Goal: Task Accomplishment & Management: Manage account settings

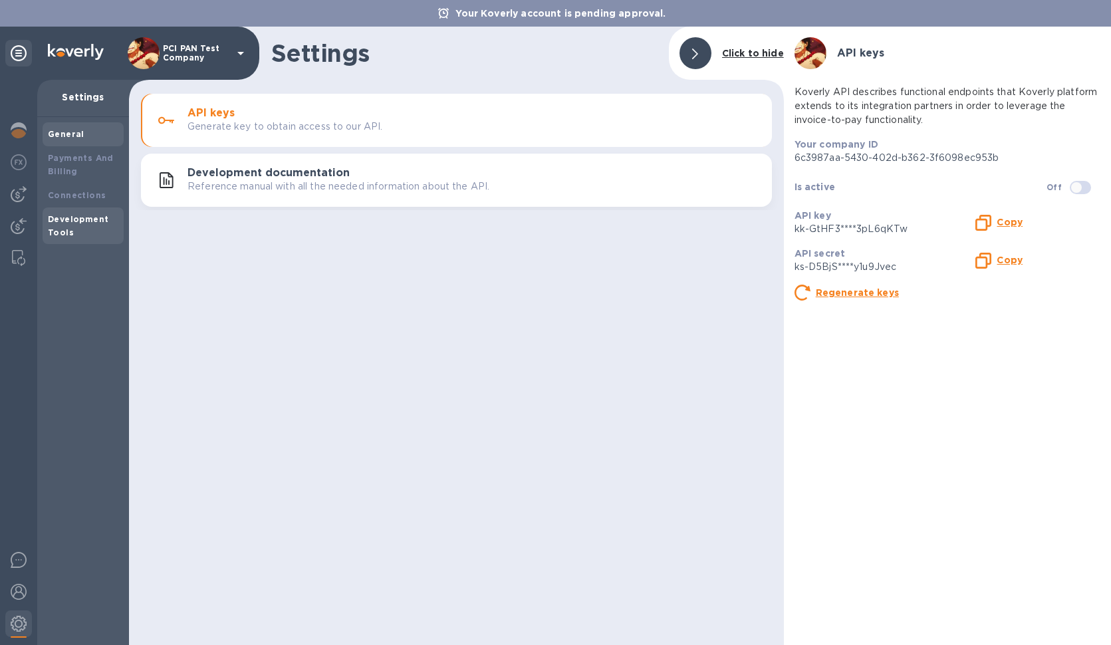
click at [55, 135] on b "General" at bounding box center [66, 134] width 37 height 10
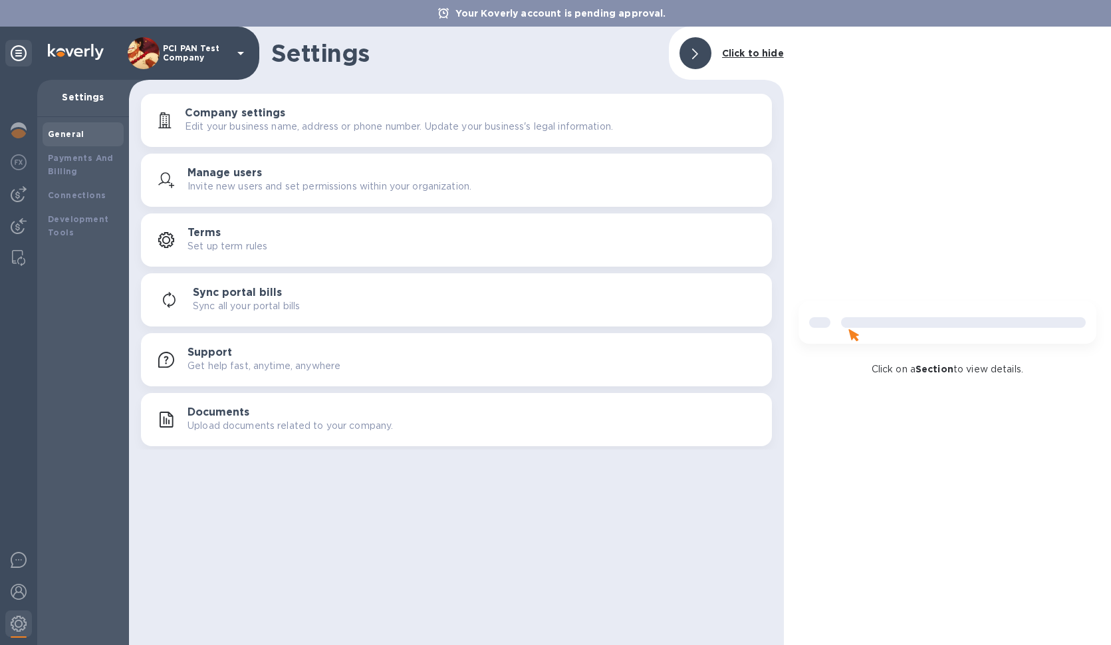
click at [88, 91] on p "Settings" at bounding box center [83, 96] width 71 height 13
click at [23, 168] on img at bounding box center [19, 162] width 16 height 16
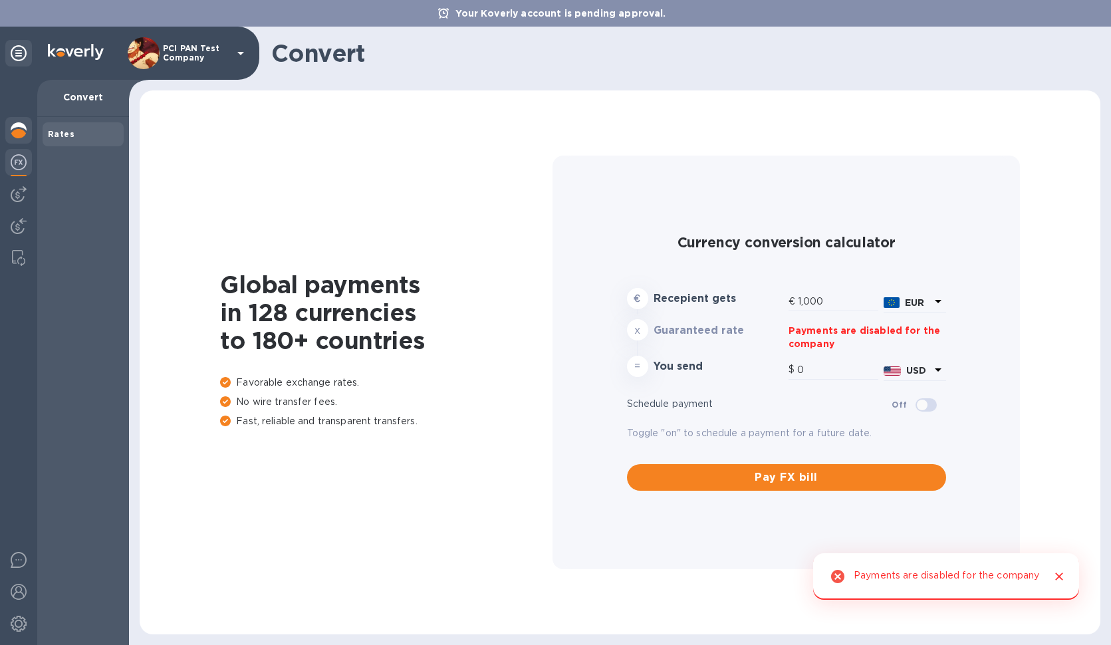
click at [19, 137] on img at bounding box center [19, 130] width 16 height 16
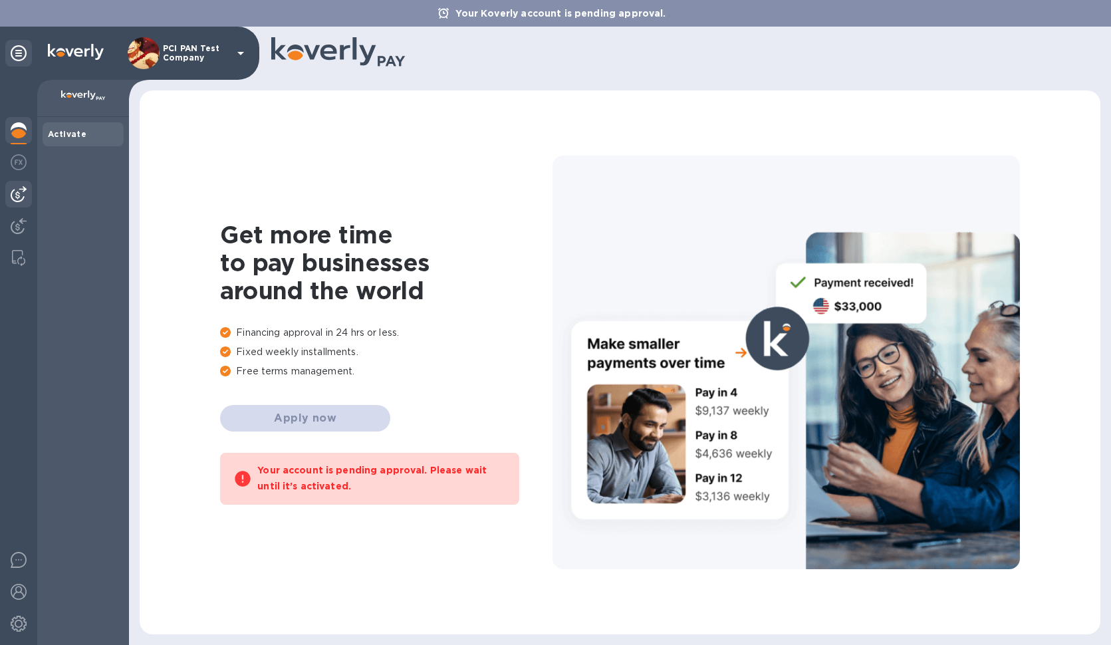
click at [21, 185] on div at bounding box center [18, 194] width 27 height 27
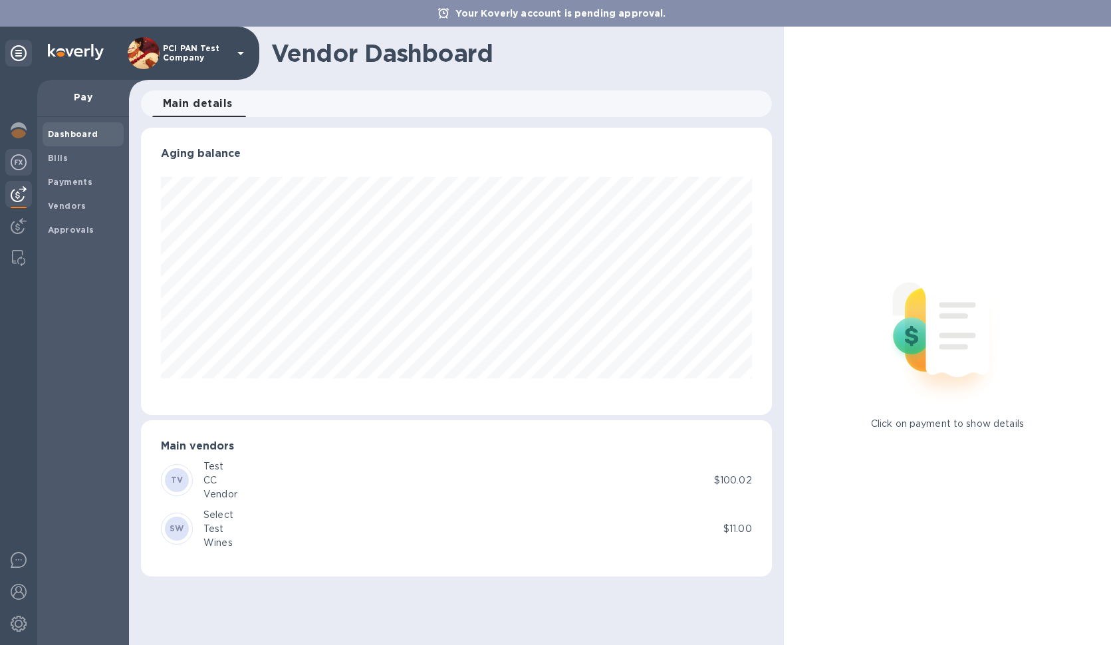
scroll to position [287, 631]
click at [26, 160] on img at bounding box center [19, 162] width 16 height 16
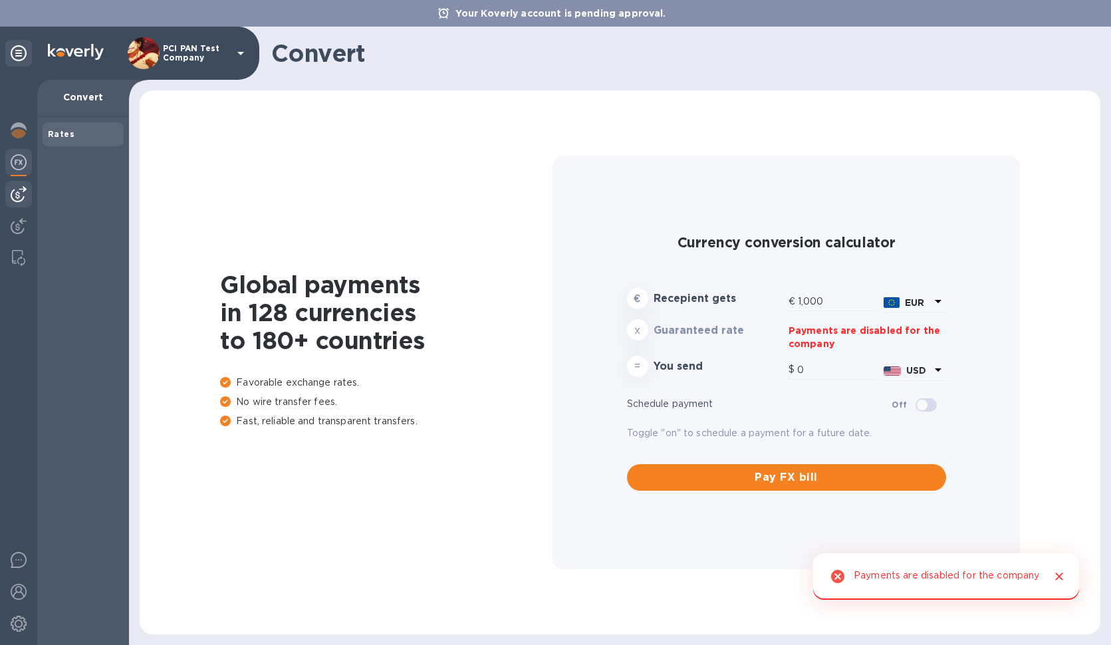
click at [19, 202] on img at bounding box center [19, 194] width 16 height 16
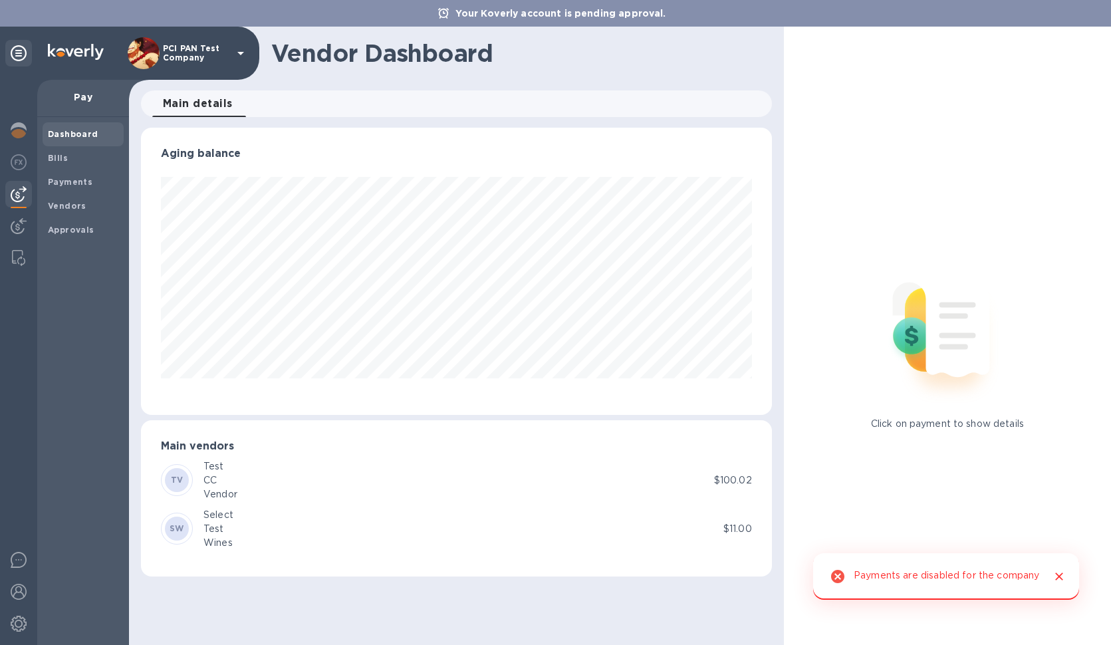
scroll to position [287, 631]
click at [11, 235] on div at bounding box center [18, 227] width 27 height 29
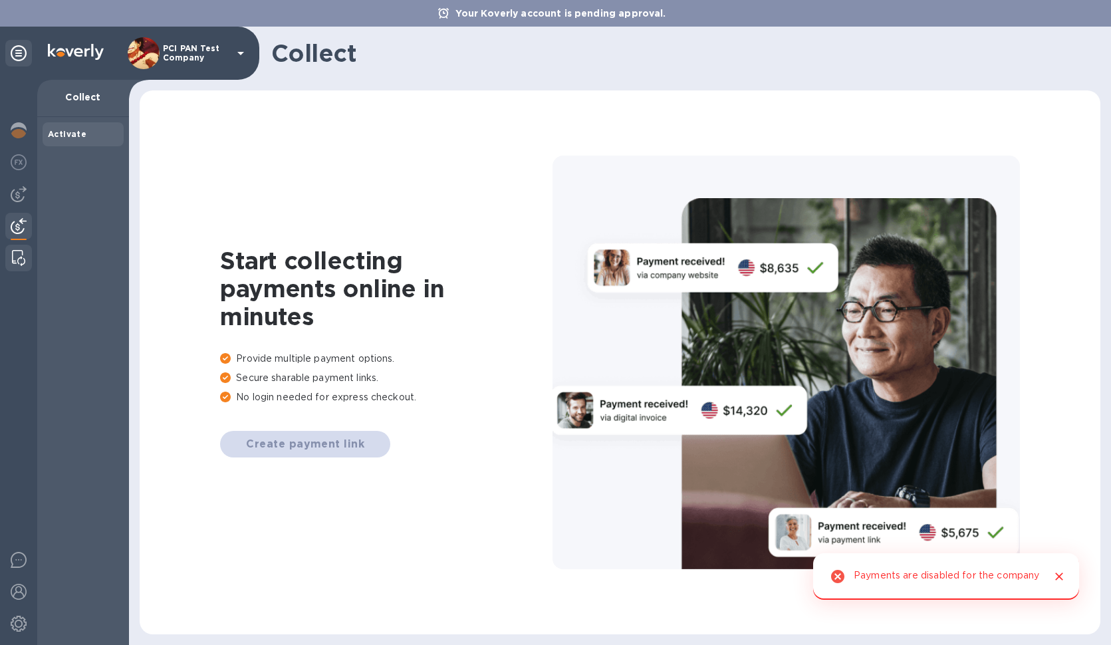
click at [25, 254] on img at bounding box center [18, 258] width 13 height 16
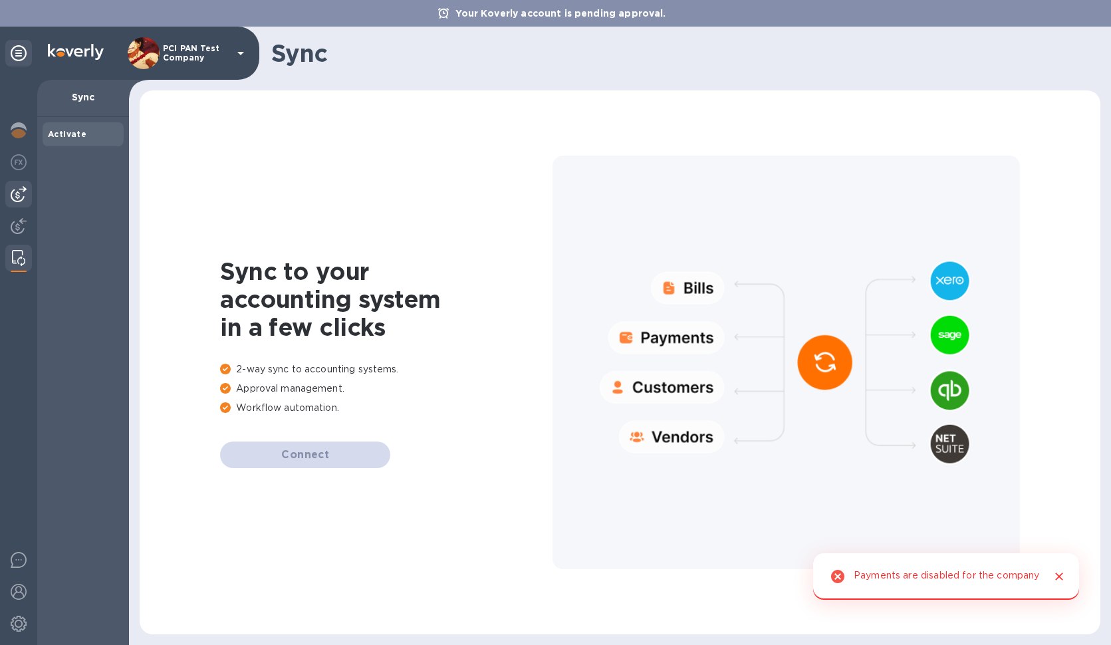
click at [17, 192] on img at bounding box center [19, 194] width 16 height 16
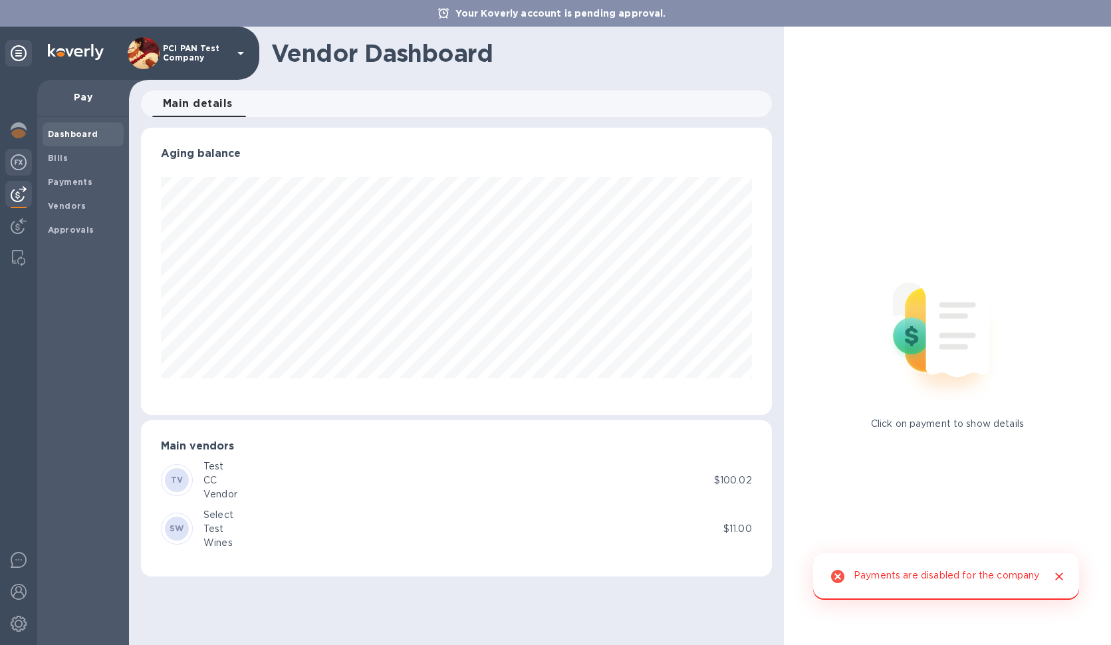
click at [15, 156] on img at bounding box center [19, 162] width 16 height 16
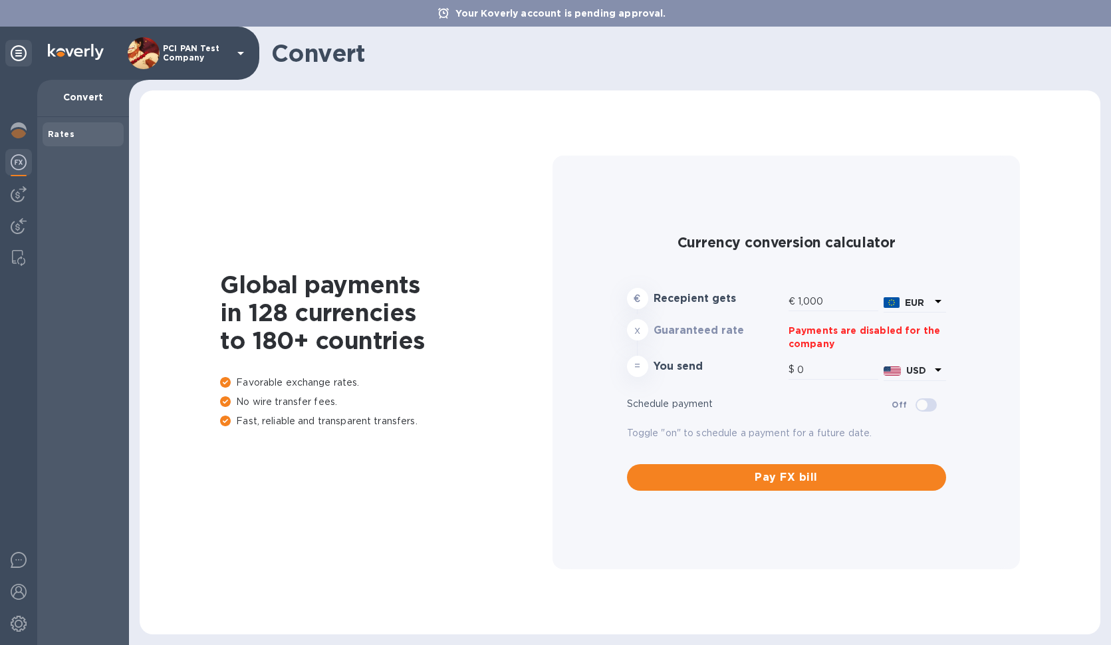
click at [368, 200] on div "Global payments in 128 currencies to 180+ countries Favorable exchange rates. N…" at bounding box center [620, 362] width 935 height 517
click at [14, 623] on img at bounding box center [19, 624] width 16 height 16
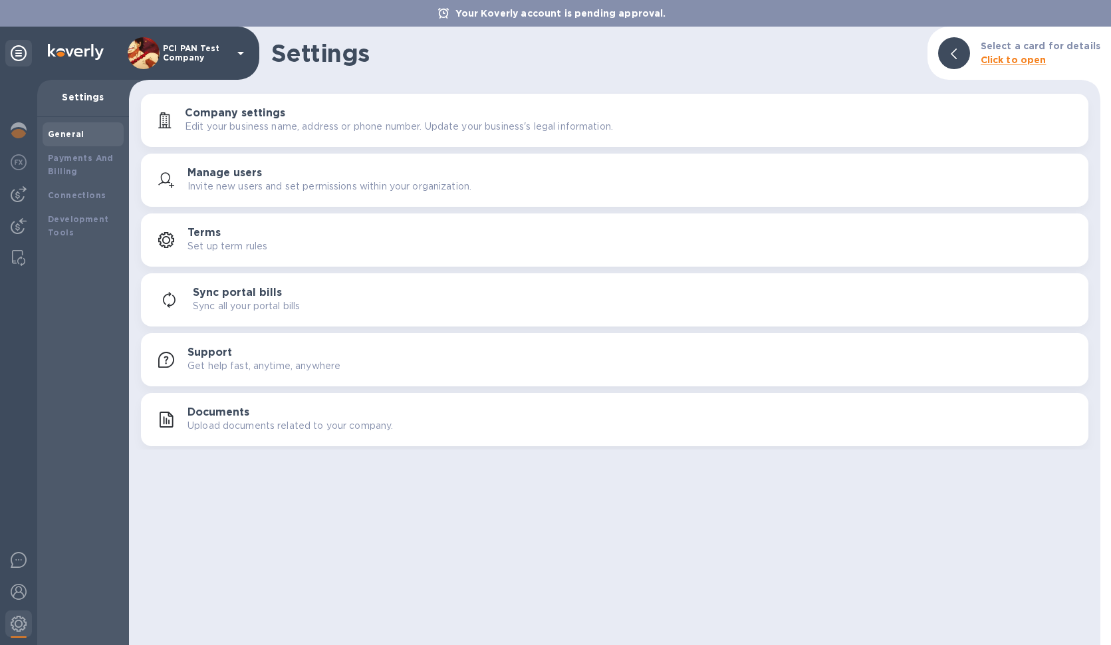
click at [284, 170] on div "Manage users Invite new users and set permissions within your organization." at bounding box center [633, 180] width 891 height 27
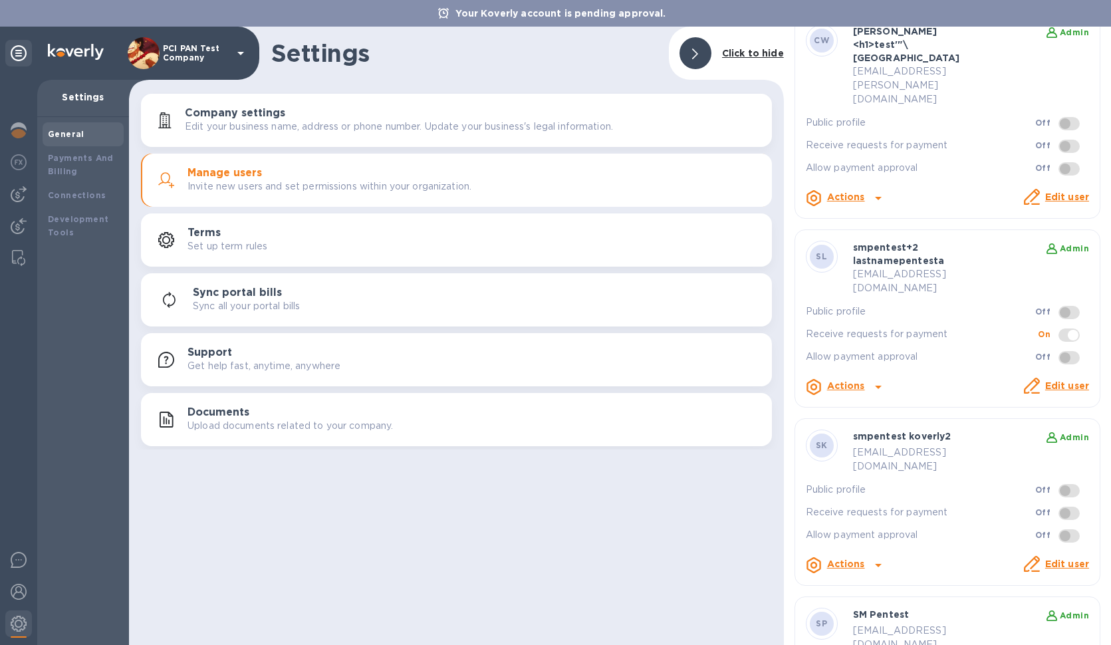
scroll to position [718, 0]
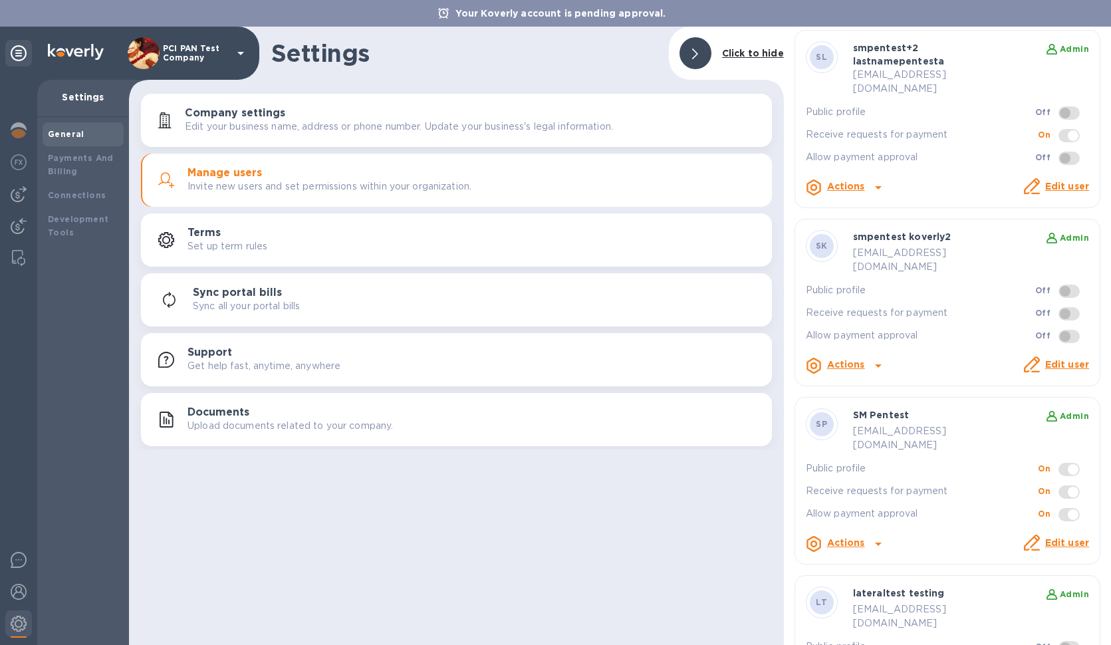
click at [724, 584] on div at bounding box center [555, 322] width 1111 height 645
click at [429, 512] on div "Settings Click to hide Company settings Edit your business name, address or pho…" at bounding box center [456, 336] width 655 height 619
click at [1052, 604] on div at bounding box center [555, 322] width 1111 height 645
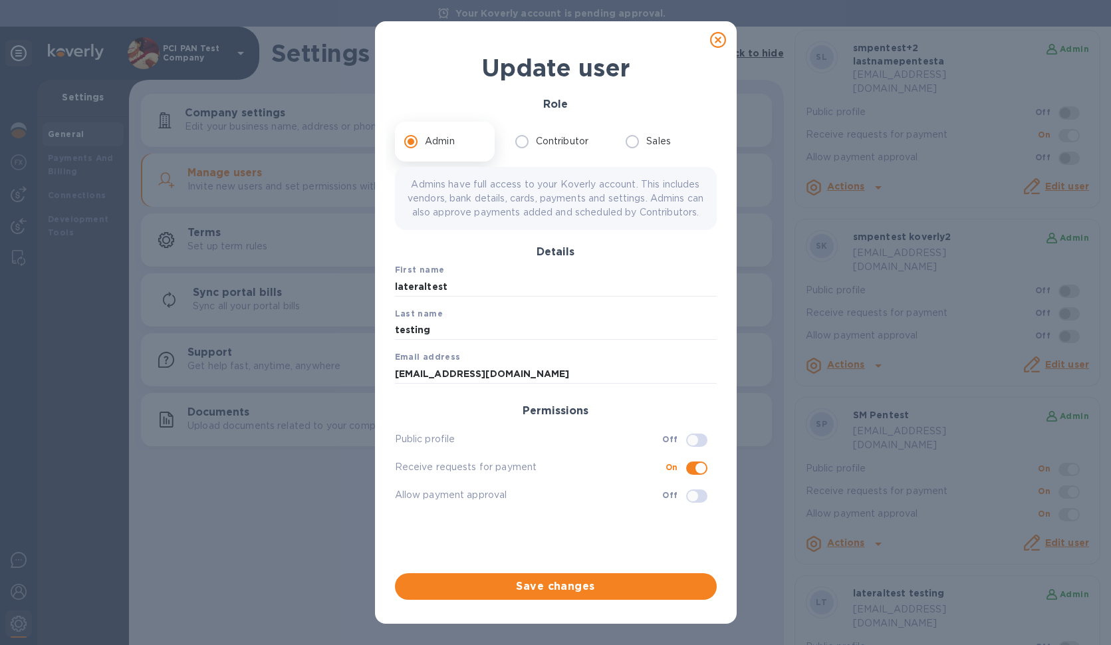
click at [710, 43] on div at bounding box center [718, 40] width 27 height 27
click at [721, 40] on icon at bounding box center [718, 40] width 16 height 16
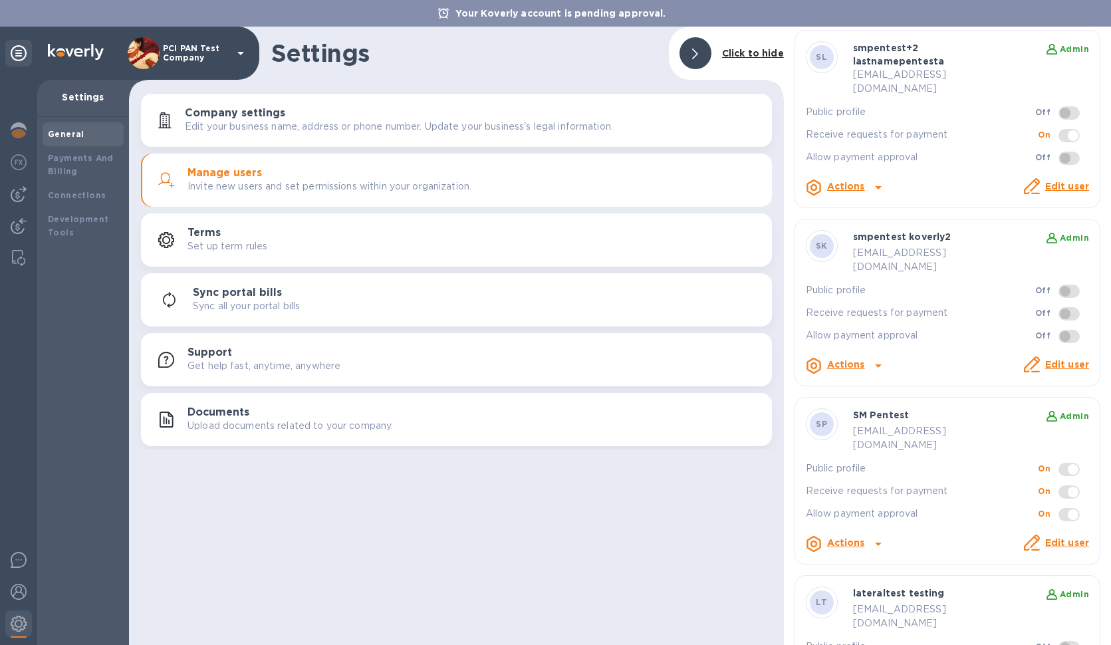
checkbox input "false"
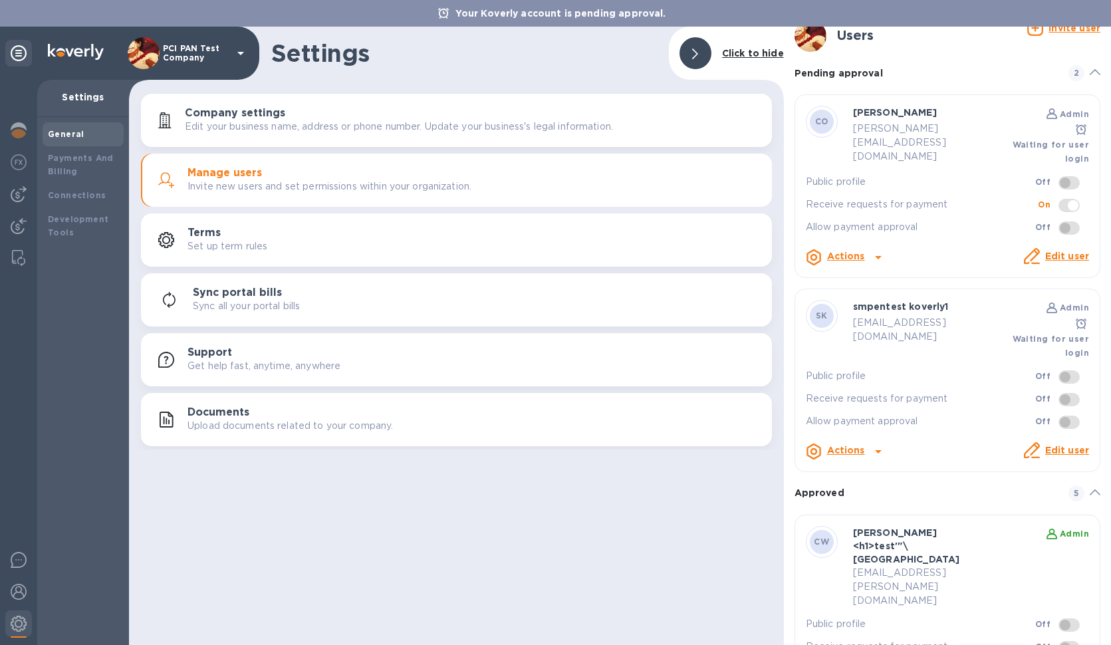
scroll to position [0, 0]
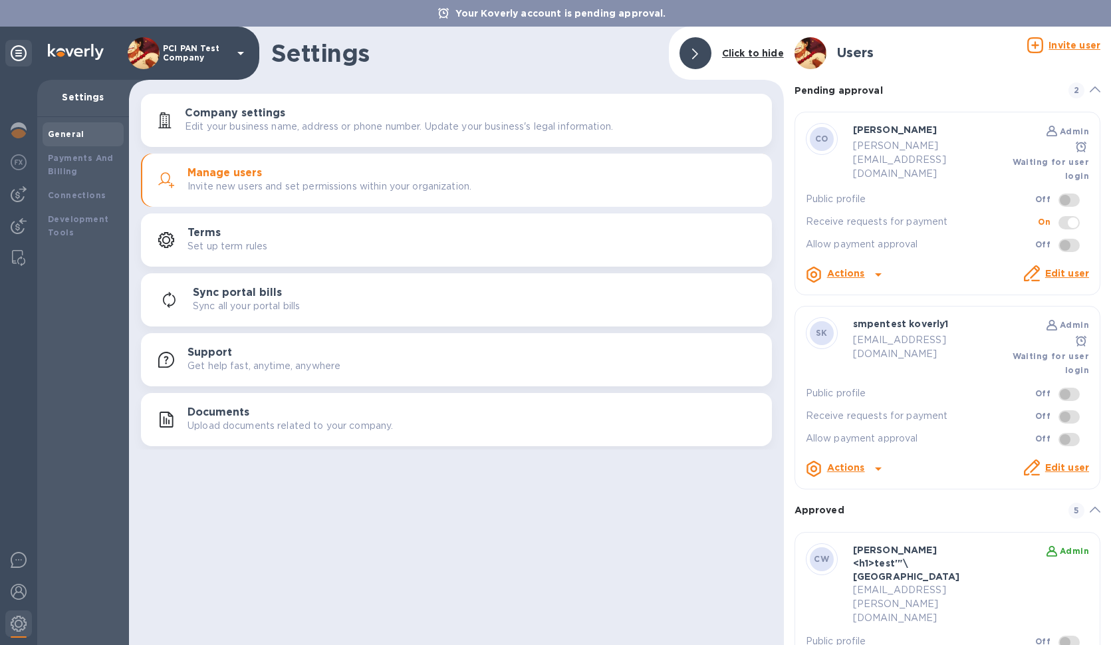
click at [1074, 41] on u "Invite user" at bounding box center [1075, 45] width 52 height 11
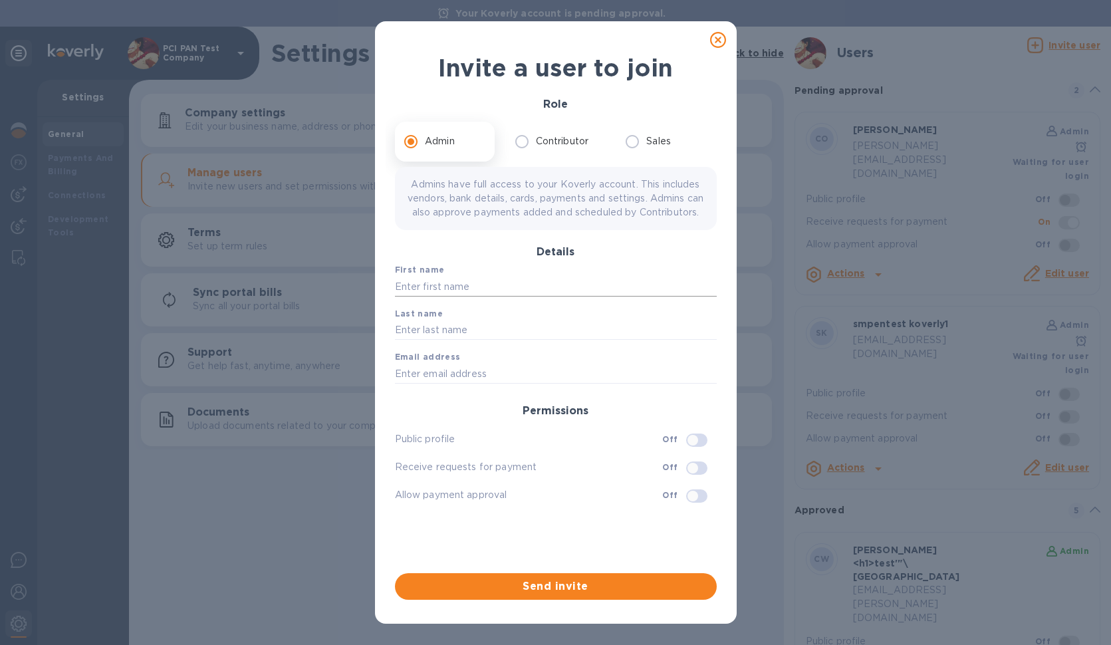
click at [458, 297] on input "text" at bounding box center [556, 287] width 322 height 20
type input "Pentest"
type input "SM"
type input "[EMAIL_ADDRESS][DOMAIN_NAME]"
click at [701, 480] on input "checkbox" at bounding box center [693, 468] width 68 height 23
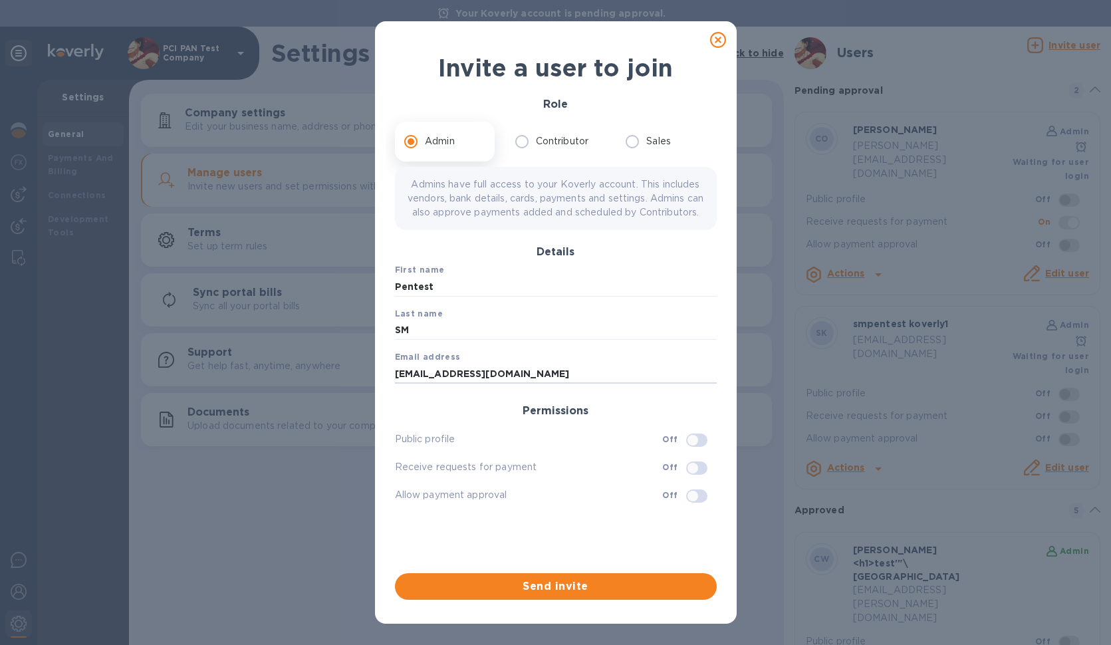
checkbox input "true"
click at [643, 591] on span "Send invite" at bounding box center [556, 587] width 301 height 16
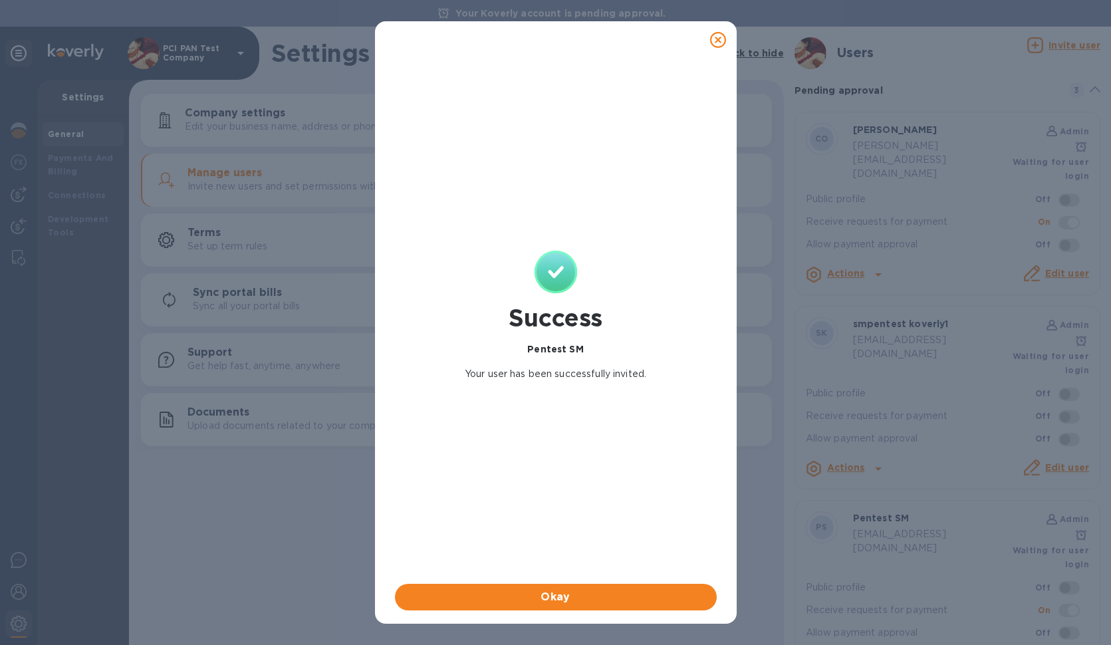
click at [721, 35] on icon at bounding box center [718, 40] width 16 height 16
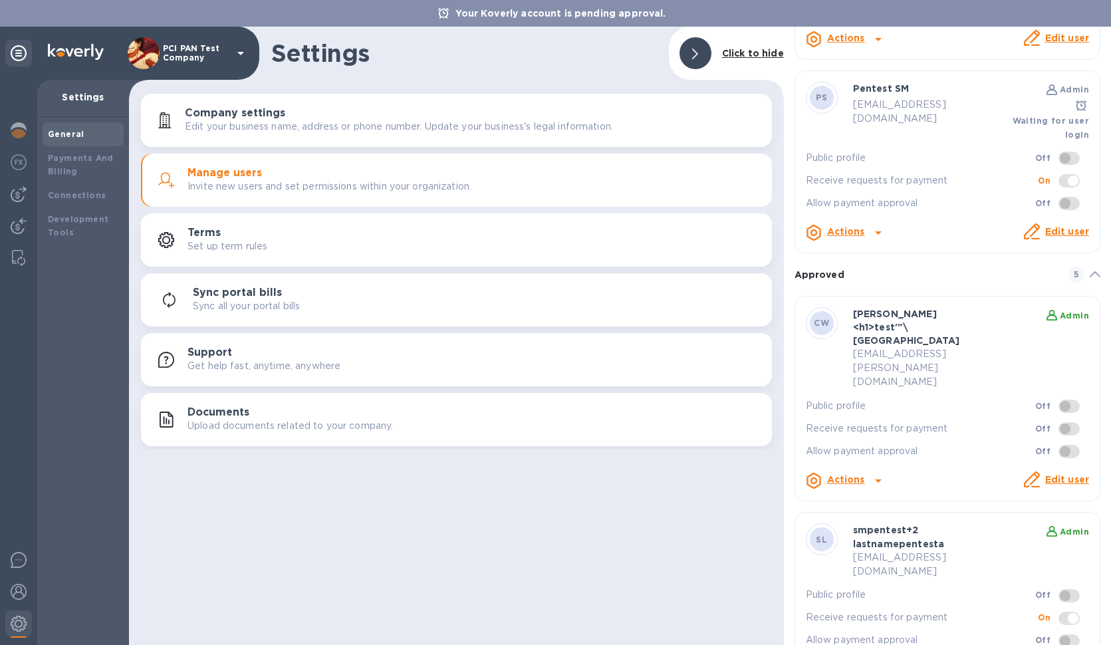
scroll to position [386, 0]
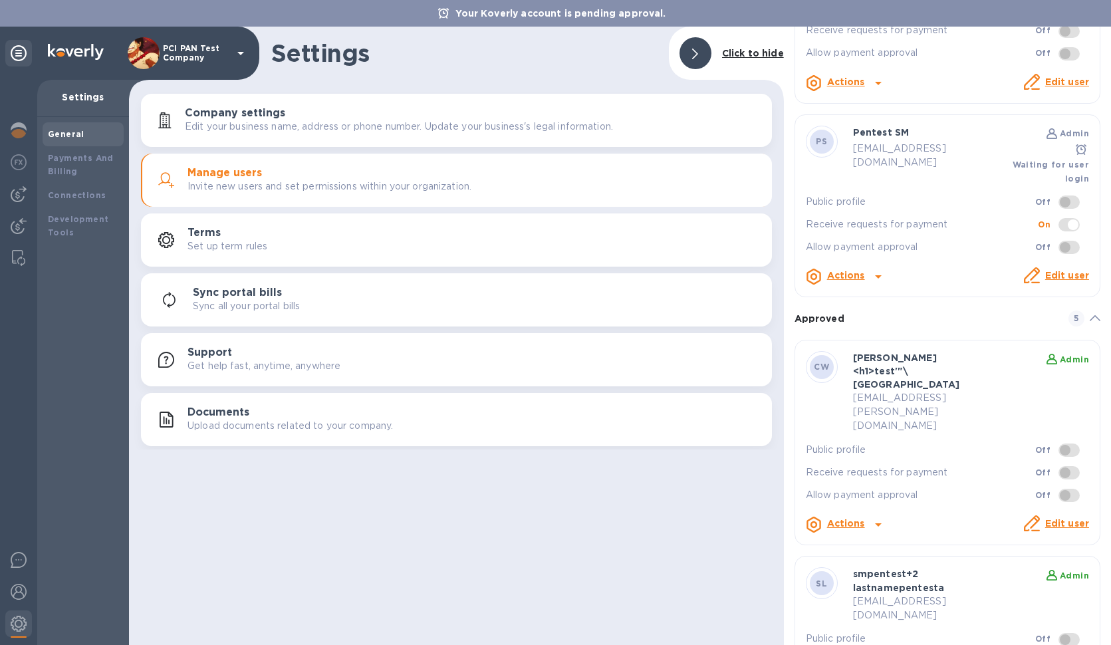
click at [863, 269] on p "Actions" at bounding box center [846, 276] width 38 height 14
click at [1054, 237] on div at bounding box center [555, 322] width 1111 height 645
click at [1057, 270] on link "Edit user" at bounding box center [1068, 275] width 44 height 11
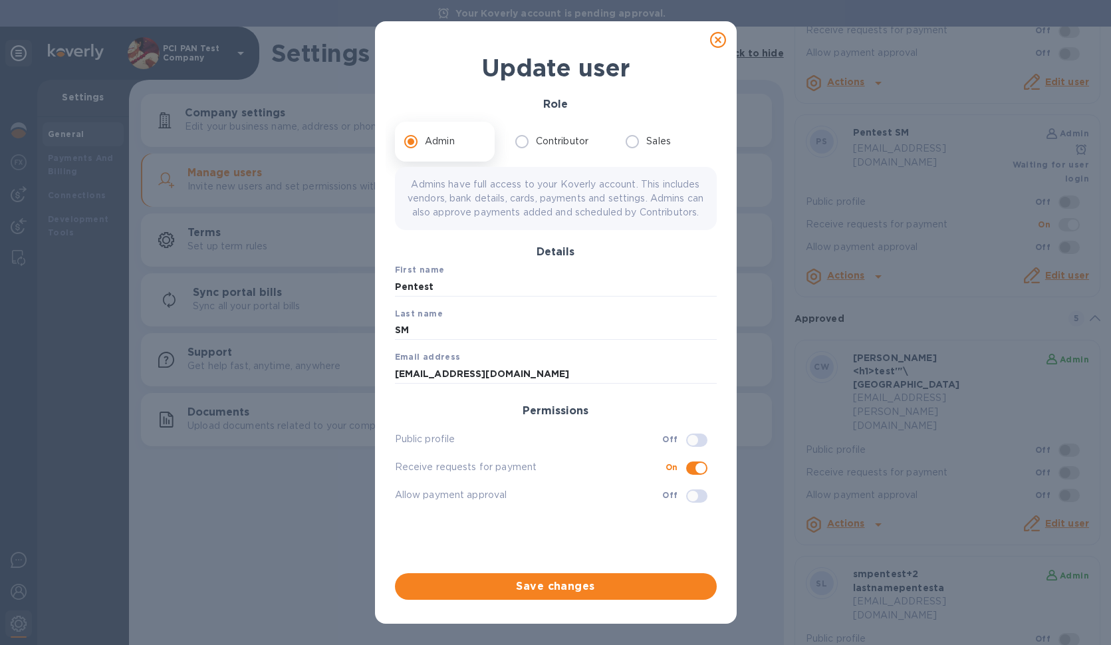
click at [716, 35] on icon at bounding box center [718, 40] width 16 height 16
checkbox input "false"
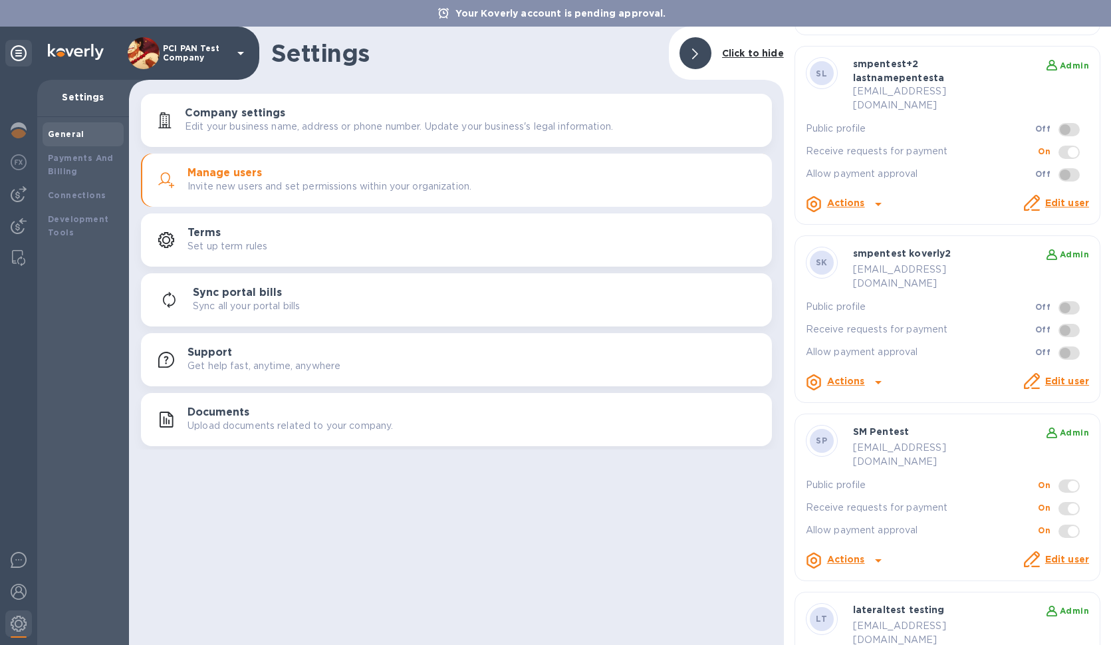
scroll to position [899, 0]
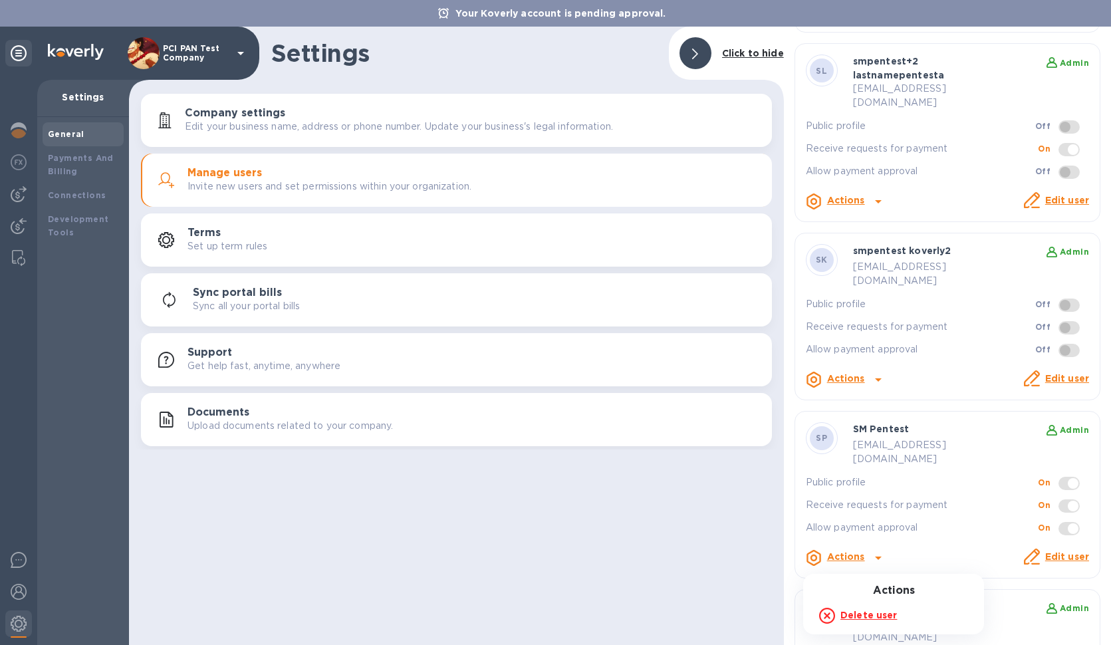
drag, startPoint x: 1060, startPoint y: 612, endPoint x: 1048, endPoint y: 605, distance: 13.1
click at [1060, 612] on div at bounding box center [555, 322] width 1111 height 645
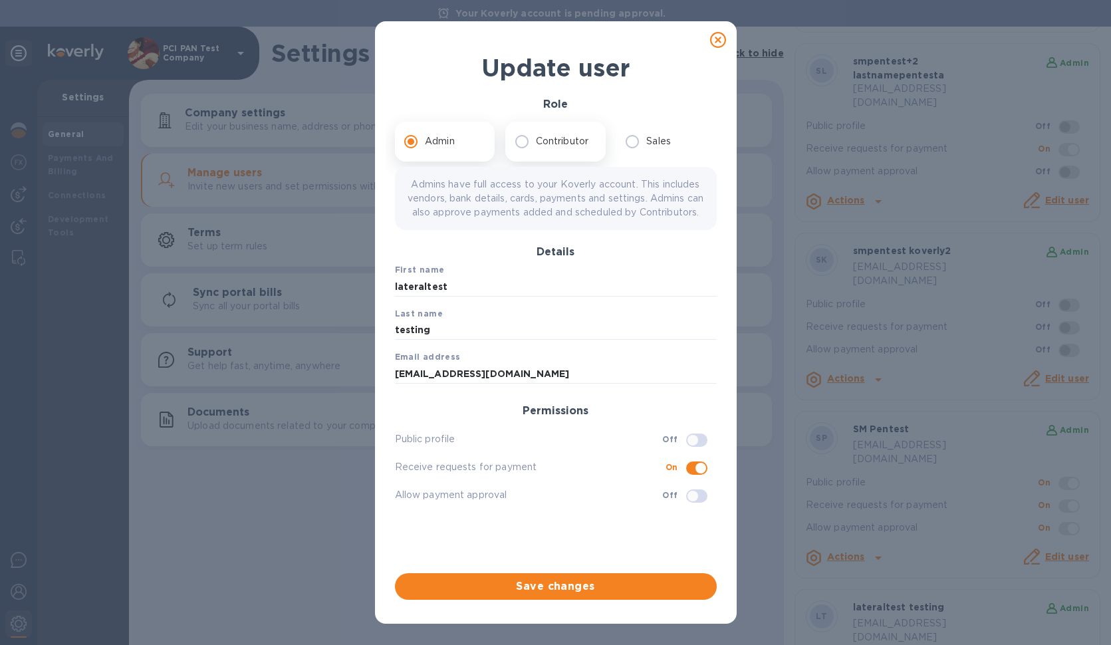
click at [549, 144] on p "Contributor" at bounding box center [562, 141] width 53 height 14
click at [536, 144] on input "Contributor" at bounding box center [522, 142] width 28 height 28
radio input "true"
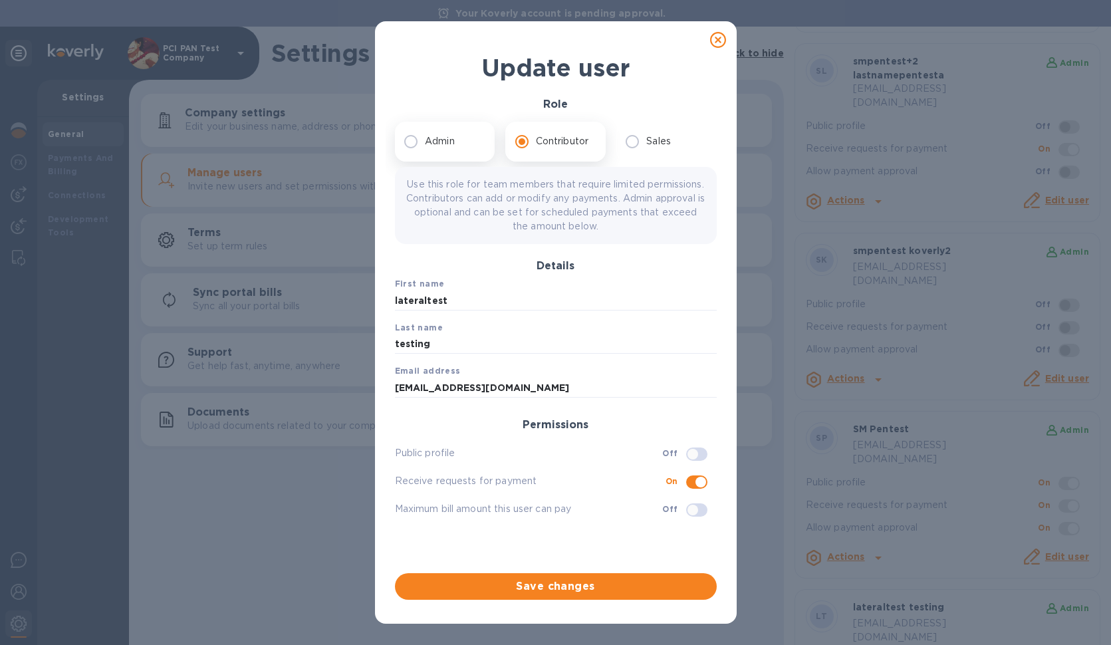
click at [473, 145] on label "Admin" at bounding box center [441, 142] width 88 height 28
click at [425, 145] on input "Admin" at bounding box center [411, 142] width 28 height 28
radio input "true"
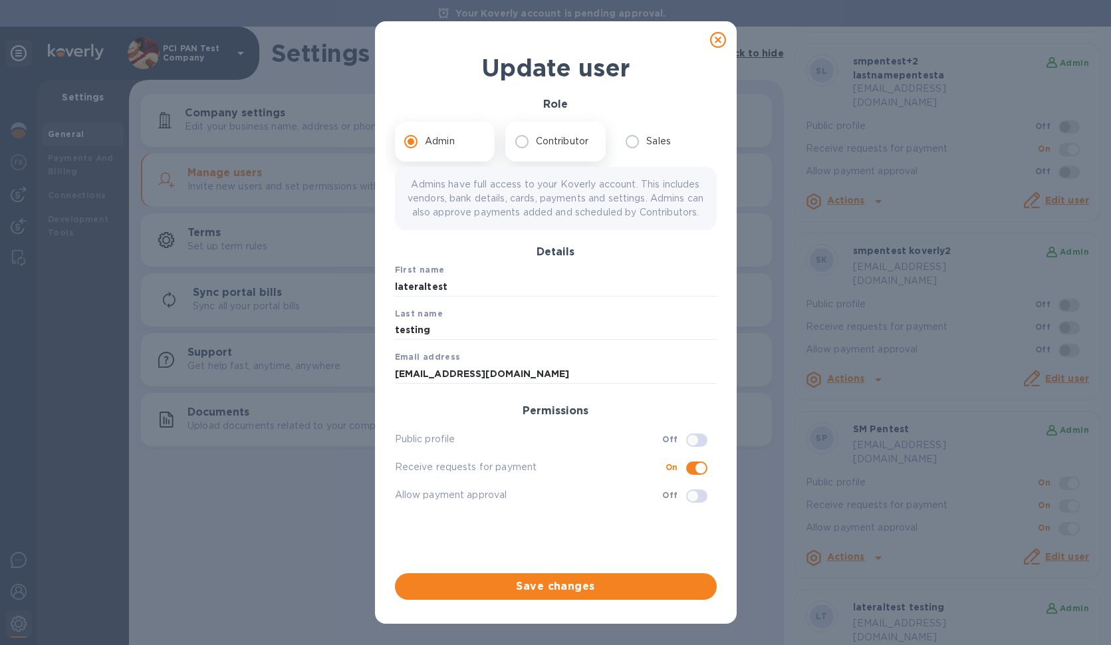
click at [551, 145] on p "Contributor" at bounding box center [562, 141] width 53 height 14
click at [536, 145] on input "Contributor" at bounding box center [522, 142] width 28 height 28
radio input "true"
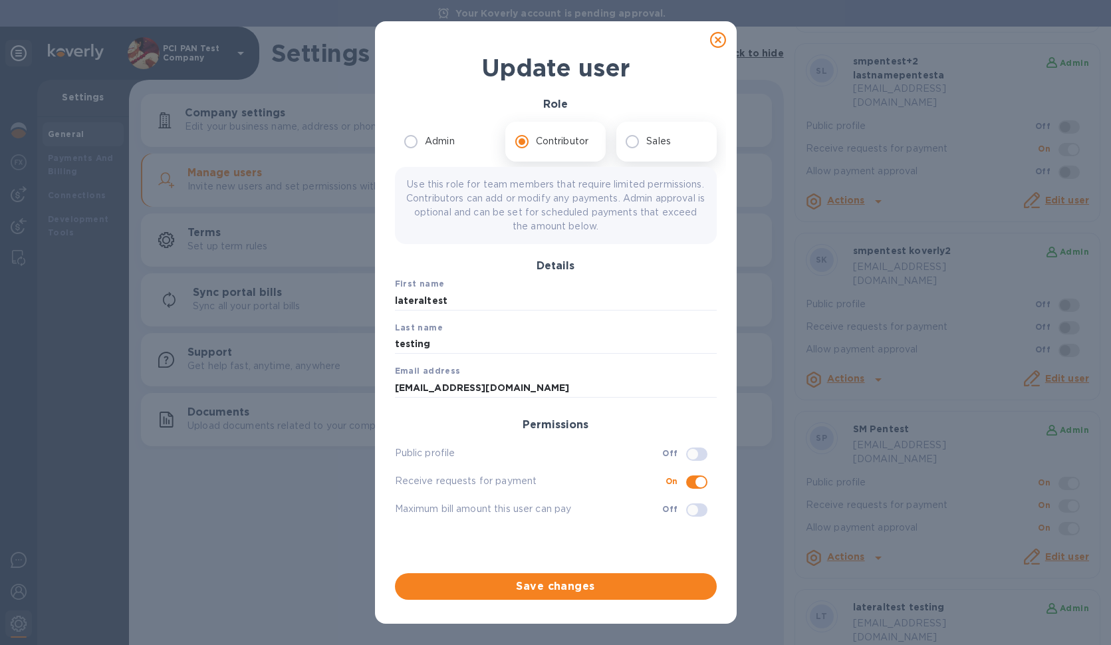
click at [653, 140] on p "Sales" at bounding box center [659, 141] width 25 height 14
click at [647, 140] on input "Sales" at bounding box center [633, 142] width 28 height 28
radio input "true"
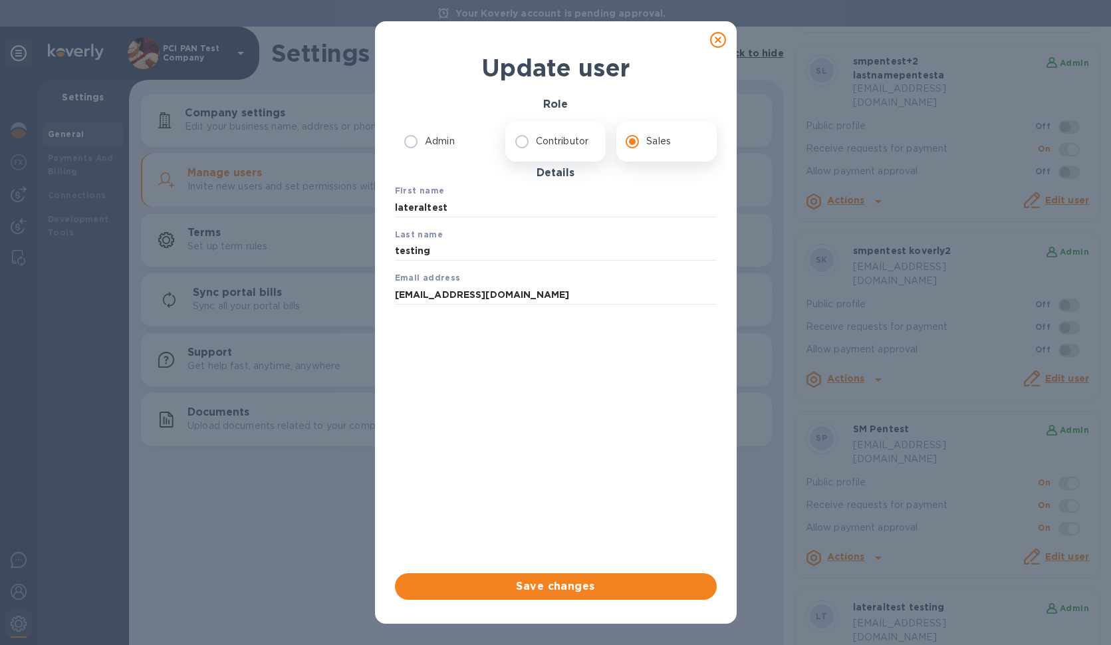
click at [567, 150] on label "Contributor" at bounding box center [552, 142] width 88 height 28
click at [536, 150] on input "Contributor" at bounding box center [522, 142] width 28 height 28
radio input "true"
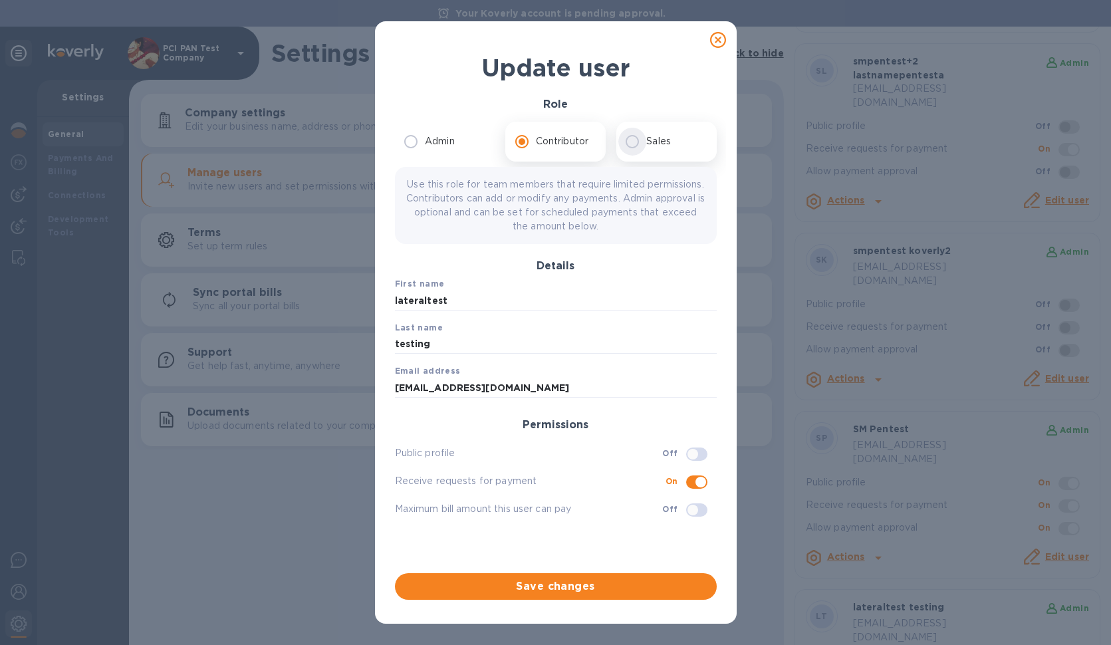
click at [639, 142] on input "Sales" at bounding box center [633, 142] width 28 height 28
radio input "true"
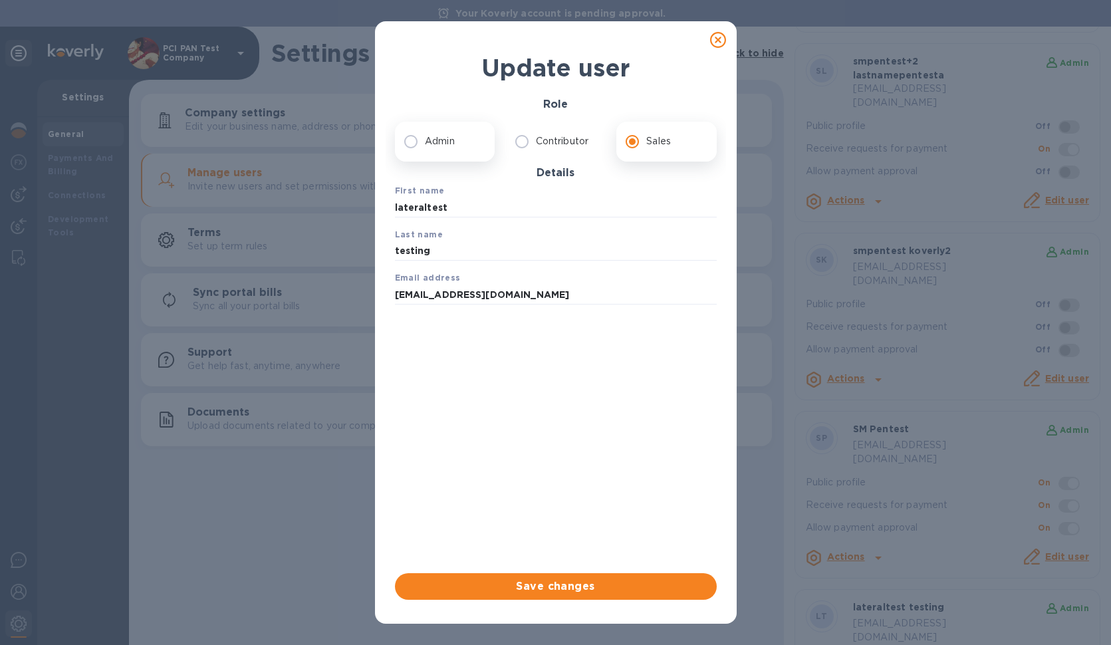
click at [438, 144] on p "Admin" at bounding box center [440, 141] width 30 height 14
click at [425, 144] on input "Admin" at bounding box center [411, 142] width 28 height 28
radio input "true"
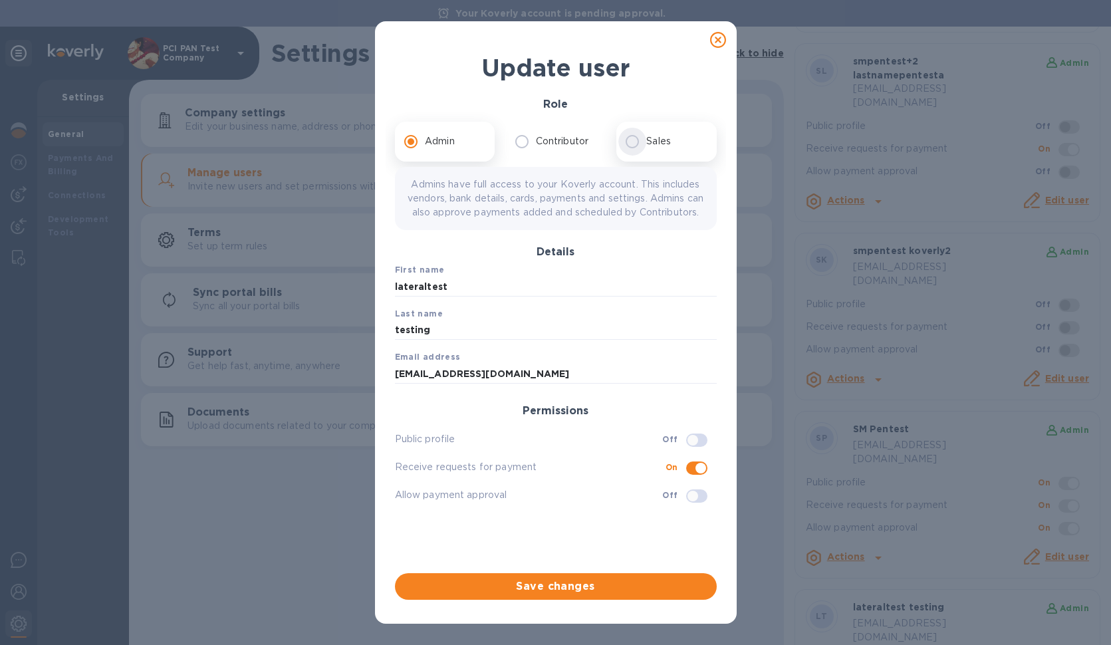
click at [637, 144] on input "Sales" at bounding box center [633, 142] width 28 height 28
radio input "true"
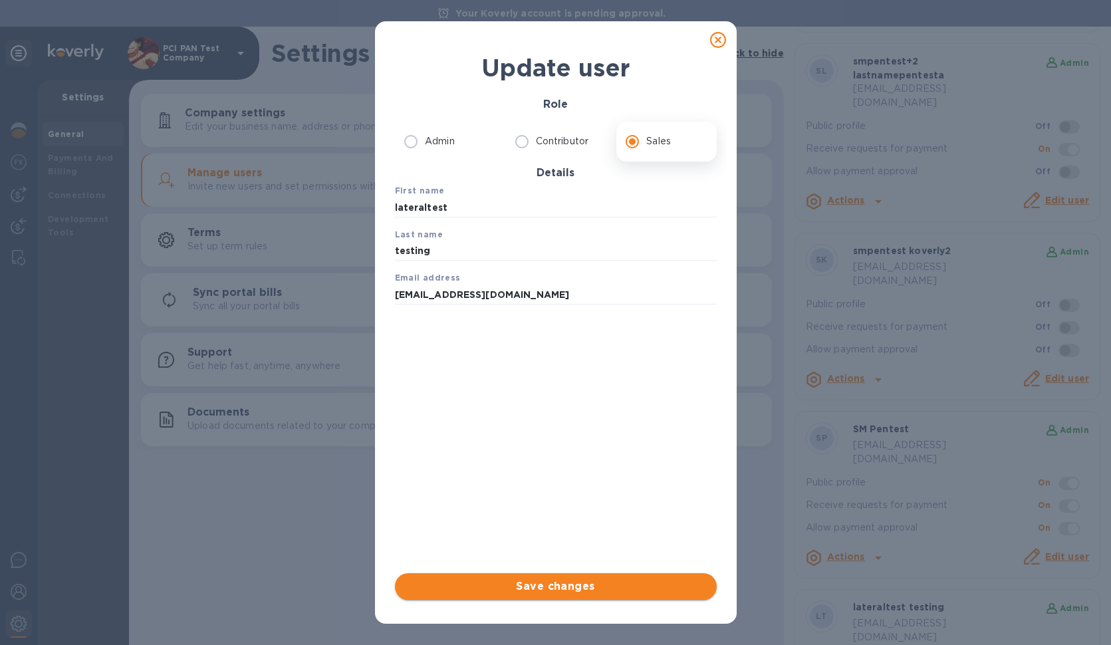
click at [615, 588] on span "Save changes" at bounding box center [556, 587] width 301 height 16
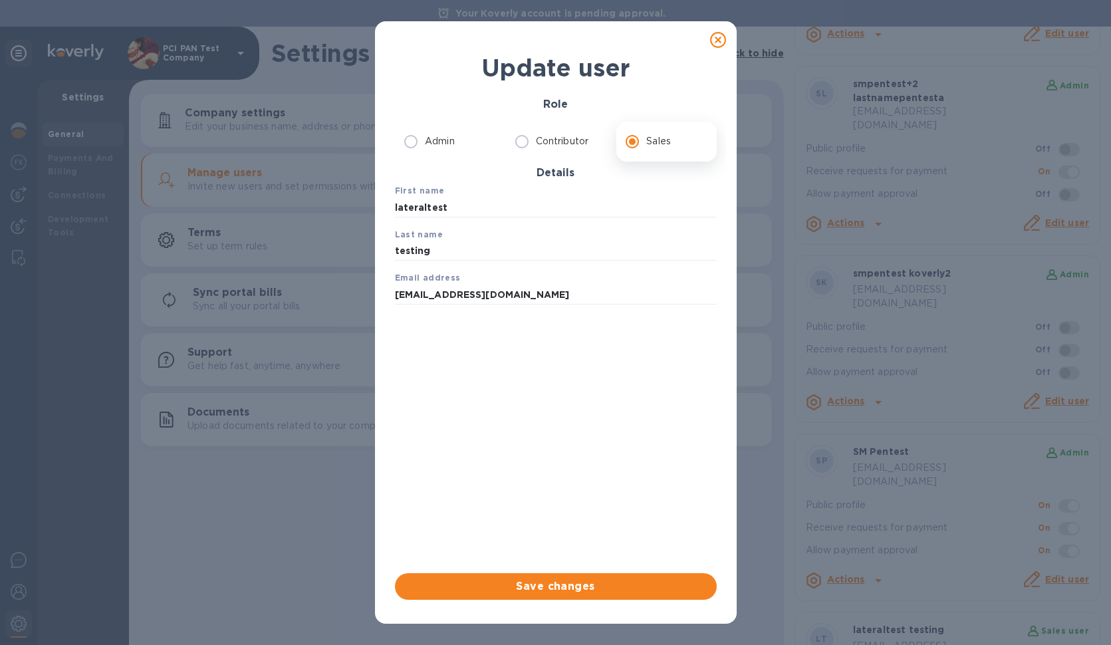
click at [724, 44] on icon at bounding box center [718, 40] width 16 height 16
radio input "true"
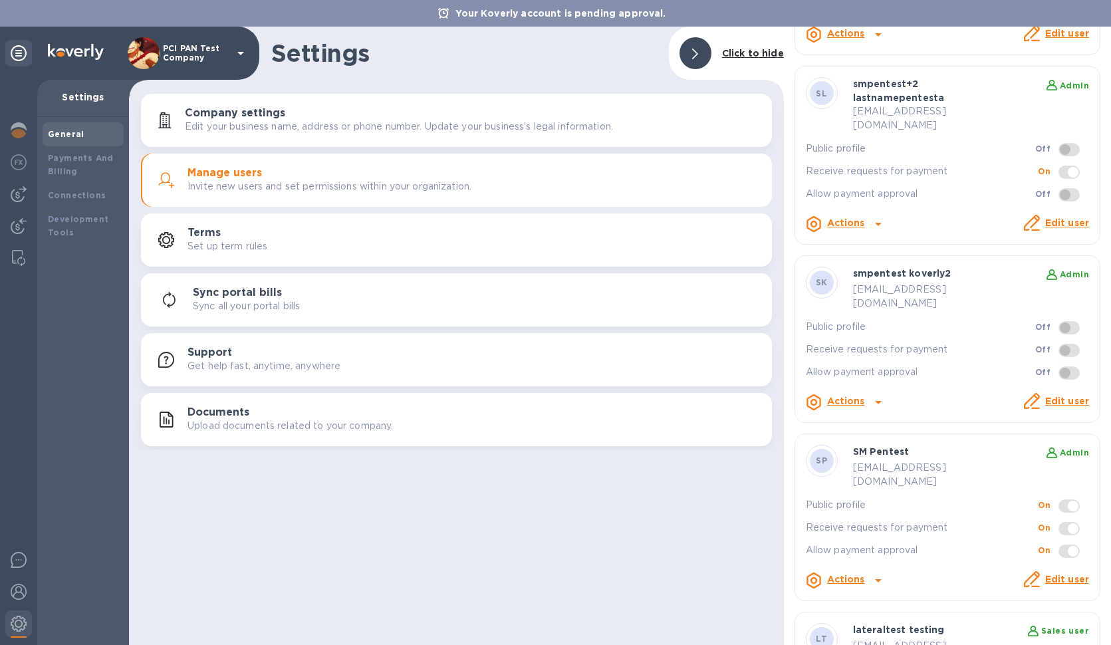
click at [752, 556] on div at bounding box center [555, 322] width 1111 height 645
click at [19, 168] on img at bounding box center [19, 162] width 16 height 16
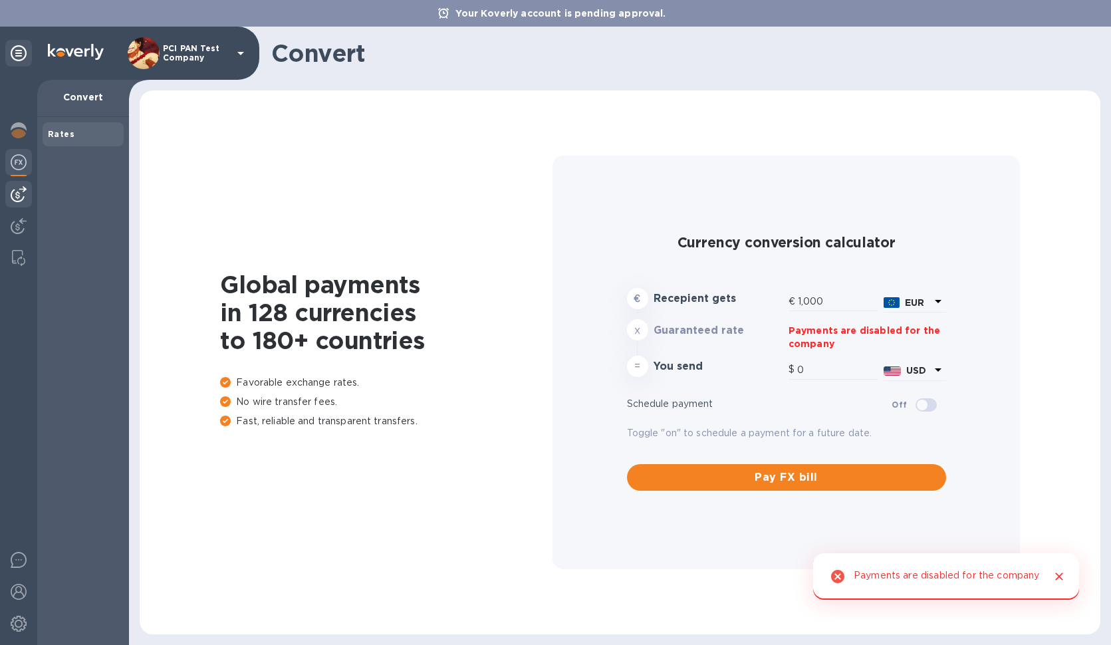
click at [22, 189] on img at bounding box center [19, 194] width 16 height 16
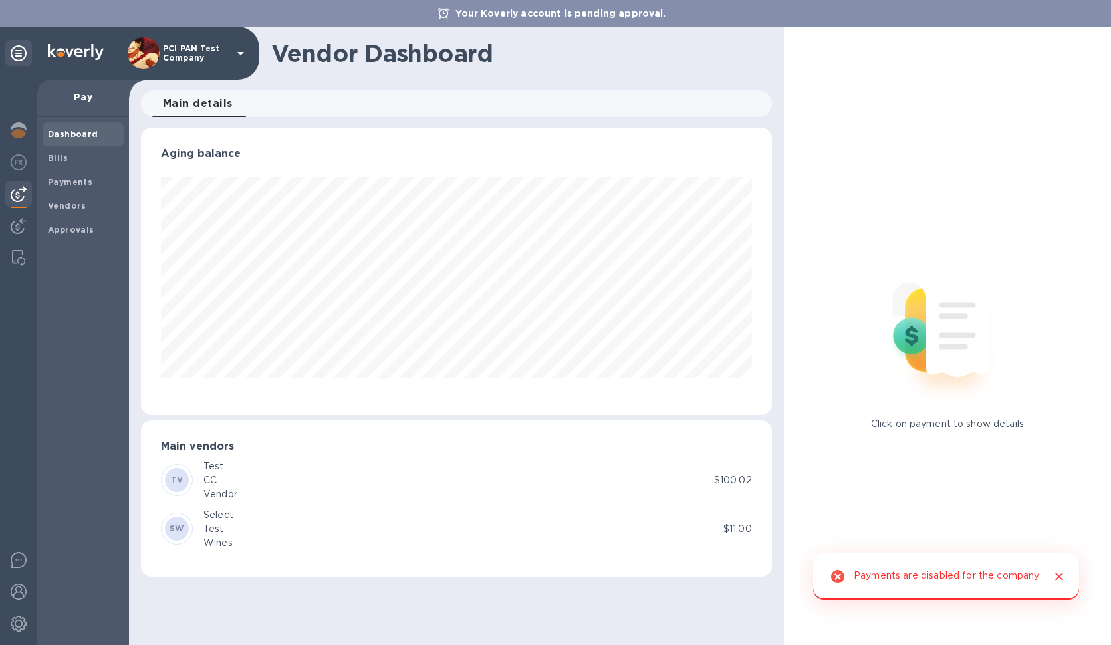
scroll to position [287, 631]
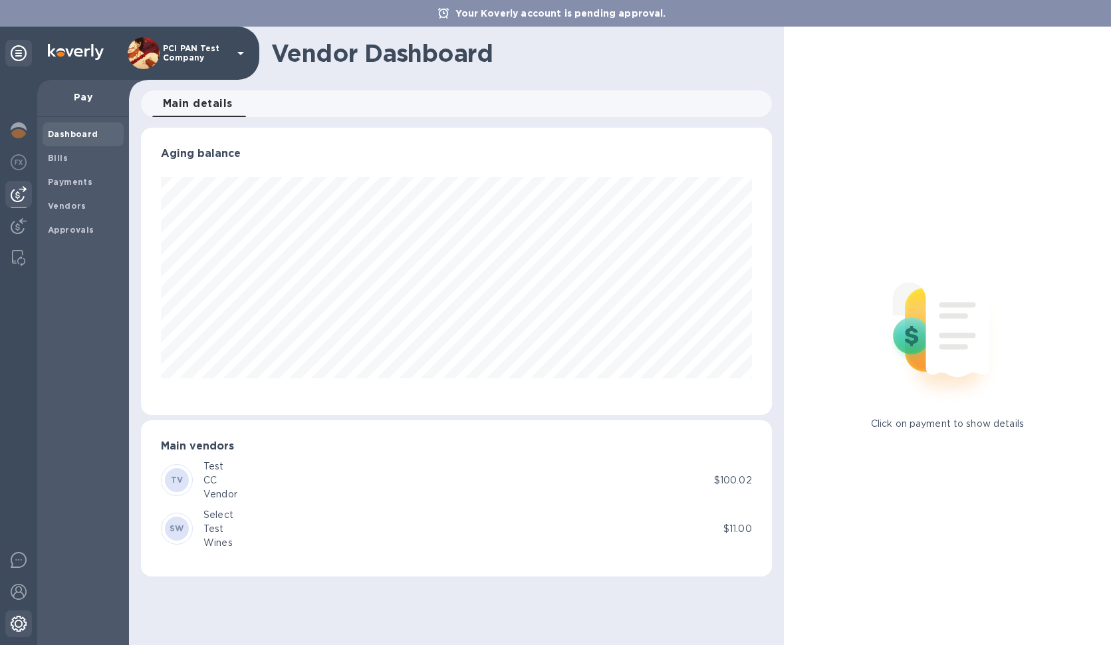
click at [23, 623] on img at bounding box center [19, 624] width 16 height 16
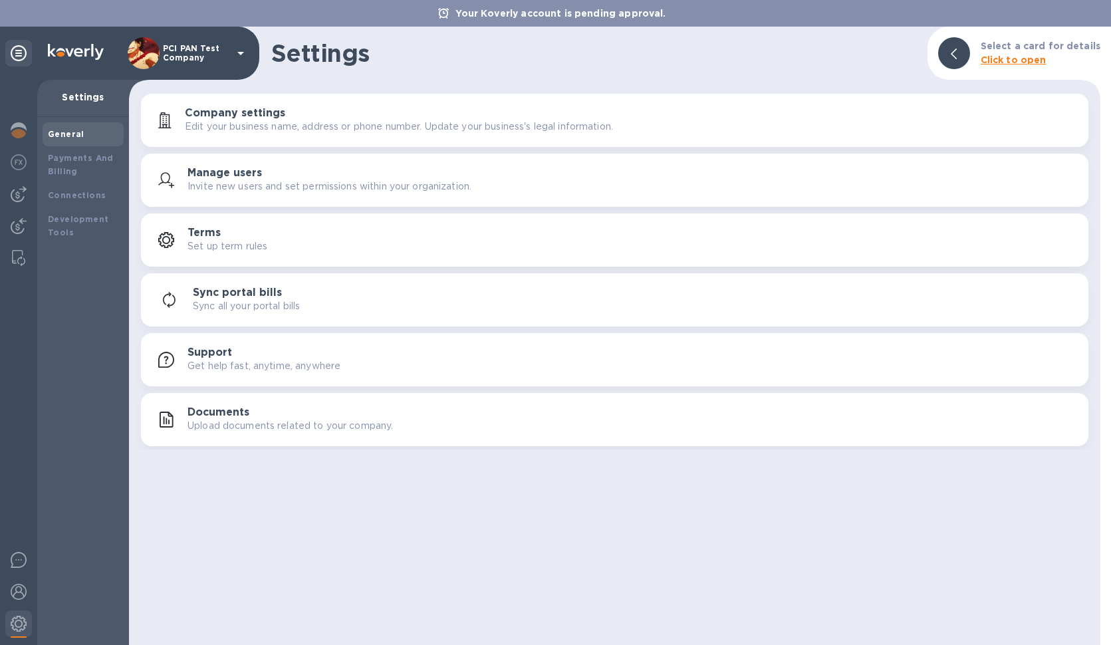
click at [258, 178] on h3 "Manage users" at bounding box center [225, 173] width 74 height 13
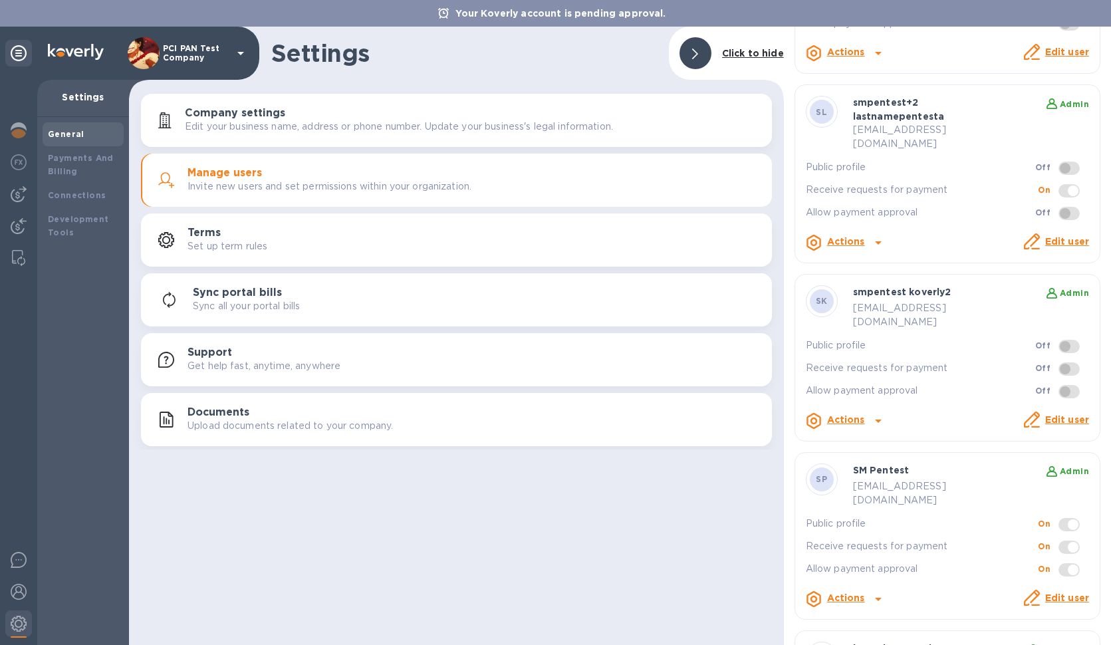
scroll to position [876, 0]
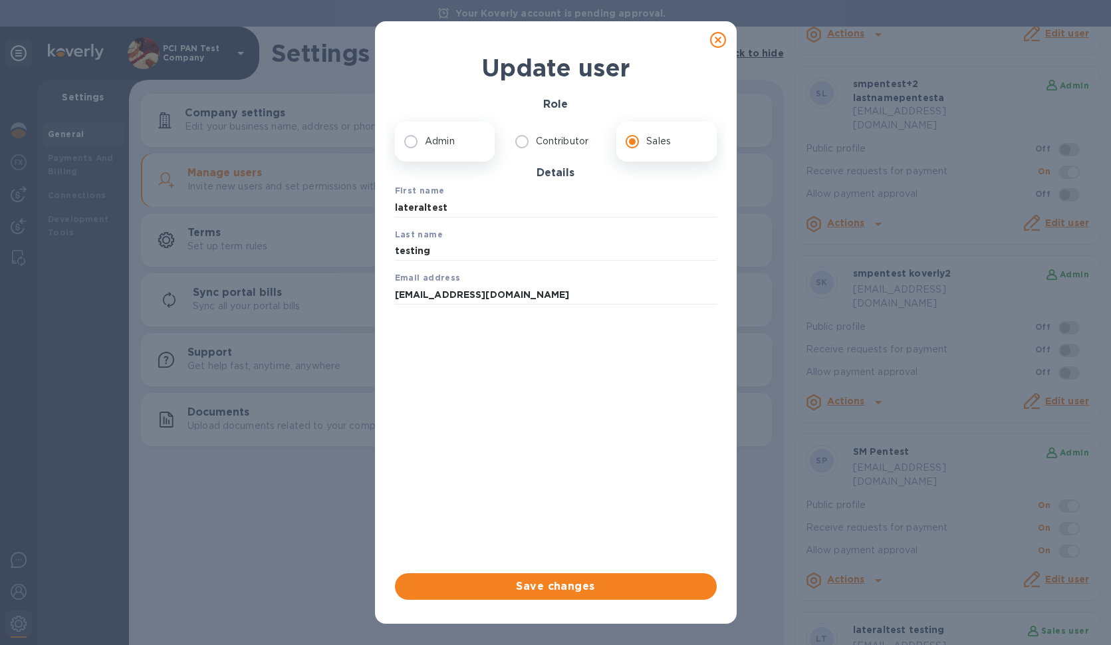
click at [463, 136] on label "Admin" at bounding box center [441, 142] width 88 height 28
click at [425, 136] on input "Admin" at bounding box center [411, 142] width 28 height 28
radio input "true"
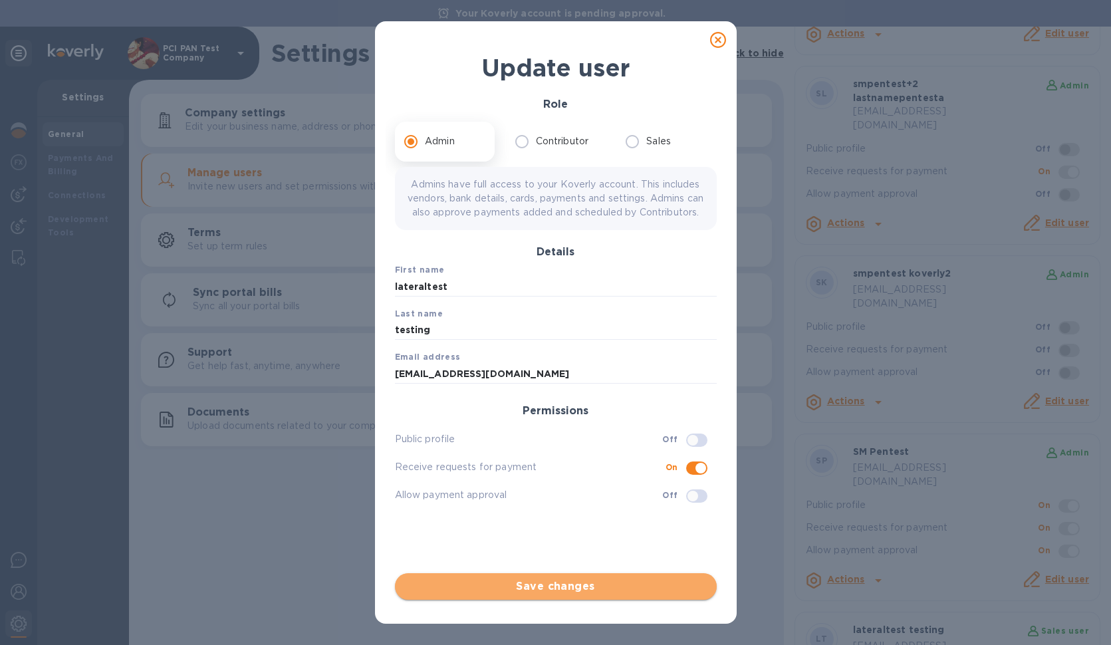
click at [567, 581] on span "Save changes" at bounding box center [556, 587] width 301 height 16
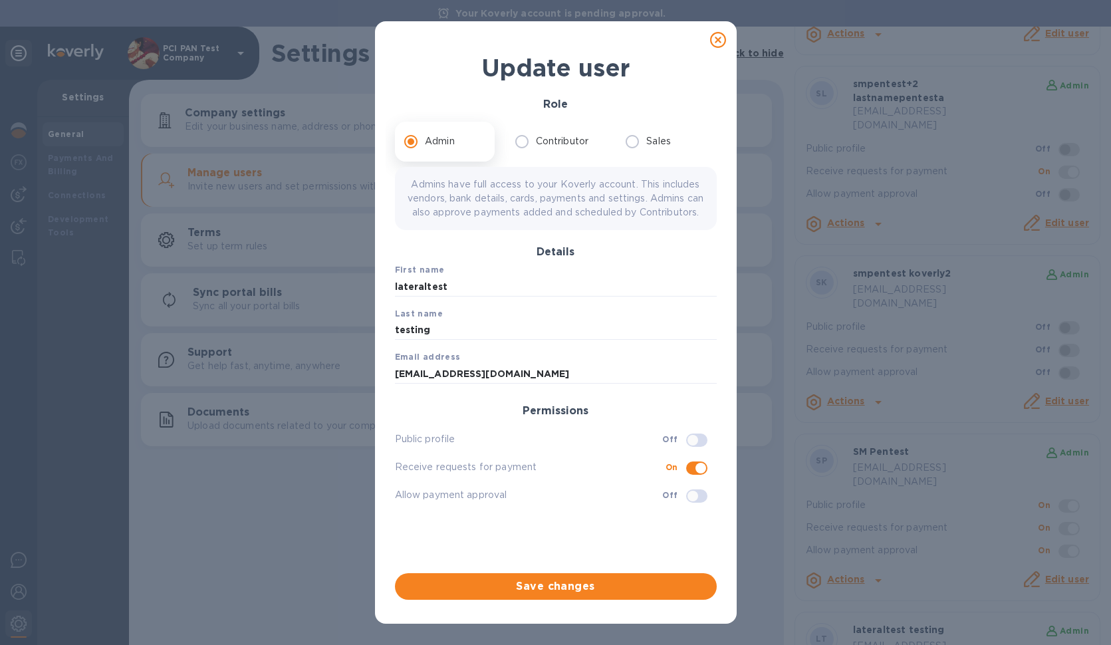
click at [718, 39] on icon at bounding box center [718, 40] width 16 height 16
checkbox input "false"
